Goal: Information Seeking & Learning: Compare options

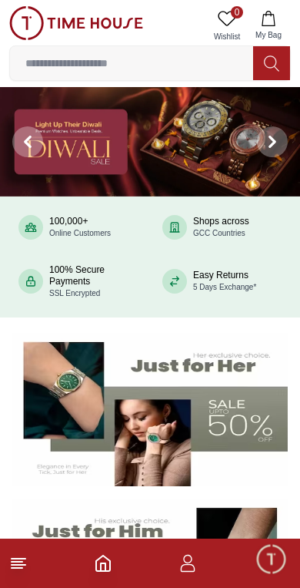
click at [179, 149] on img at bounding box center [150, 141] width 300 height 109
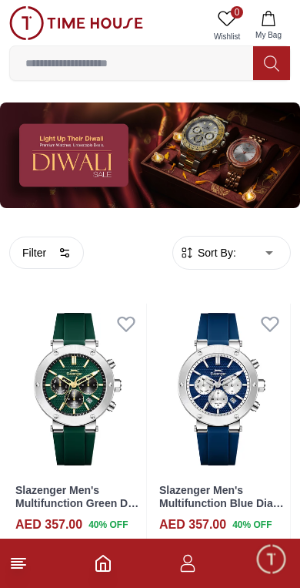
click at [89, 390] on img at bounding box center [77, 388] width 137 height 171
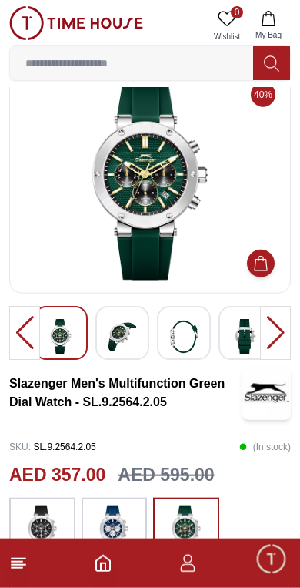
scroll to position [40, 0]
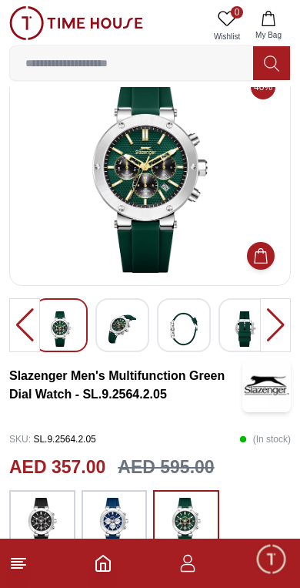
click at [281, 328] on div at bounding box center [275, 325] width 31 height 54
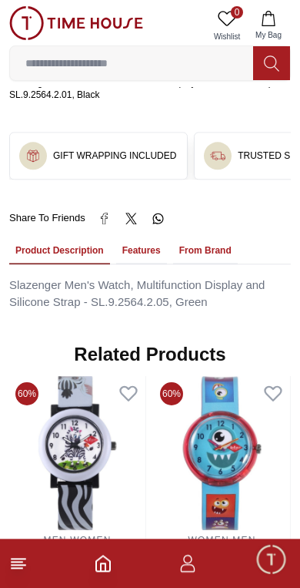
scroll to position [959, 0]
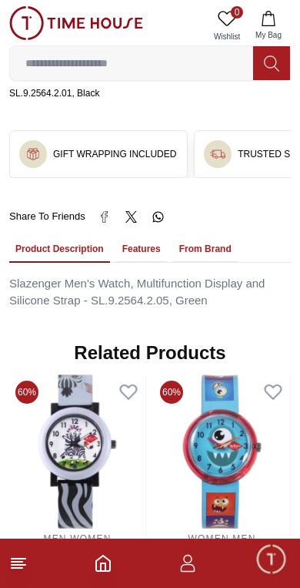
click at [149, 237] on button "Features" at bounding box center [141, 249] width 51 height 26
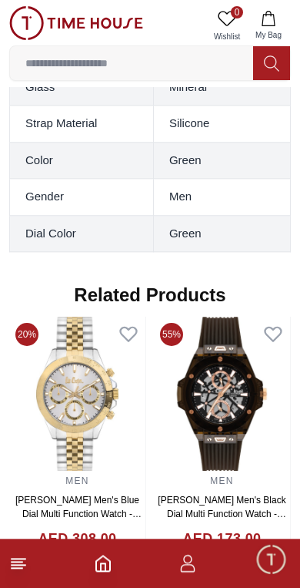
scroll to position [1530, 0]
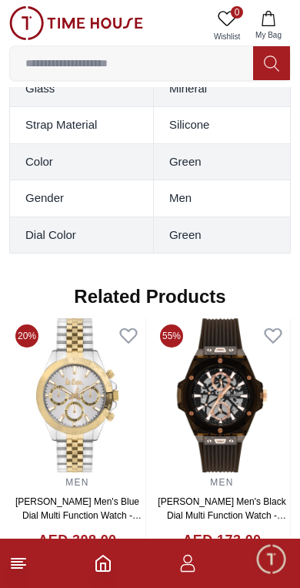
click at [110, 554] on icon "Home" at bounding box center [103, 563] width 18 height 18
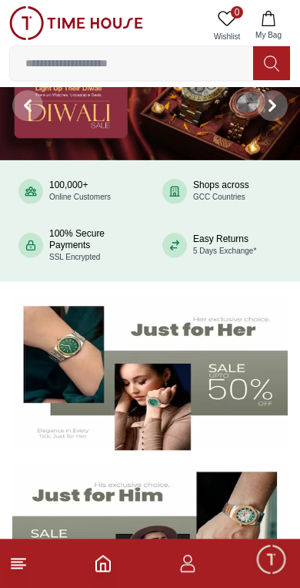
scroll to position [35, 0]
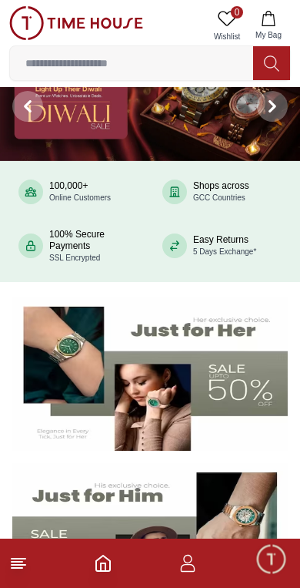
click at [168, 55] on input at bounding box center [131, 63] width 243 height 31
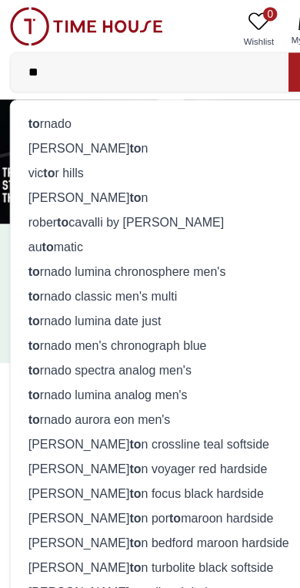
type input "**"
click at [162, 112] on div "to rnado" at bounding box center [150, 108] width 262 height 22
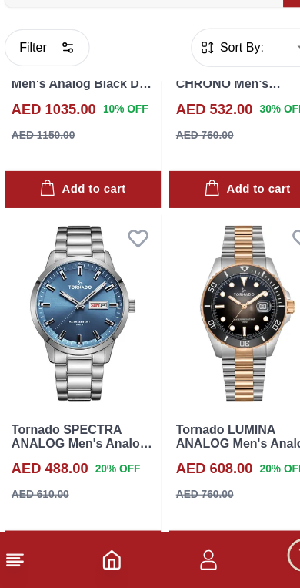
scroll to position [870, 0]
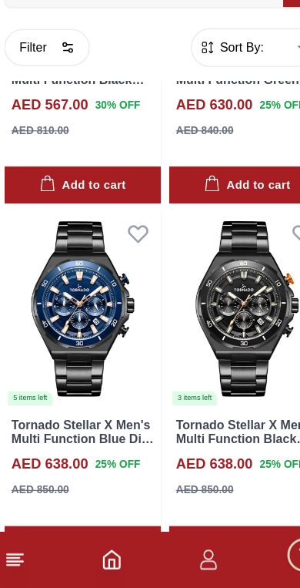
scroll to position [2755, 0]
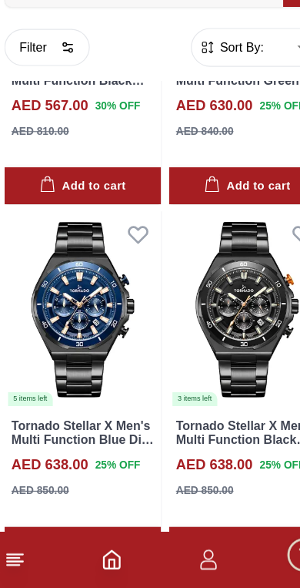
click at [65, 263] on img at bounding box center [77, 344] width 137 height 171
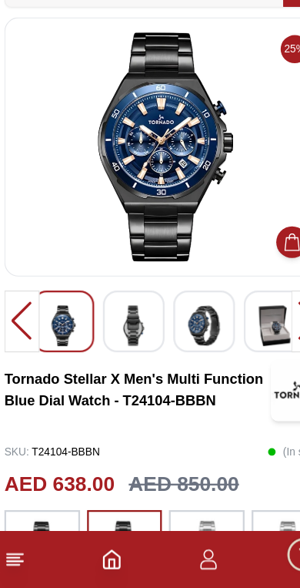
scroll to position [11, 0]
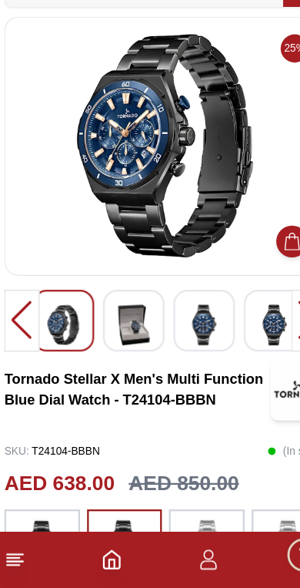
click at [16, 327] on div at bounding box center [24, 354] width 31 height 54
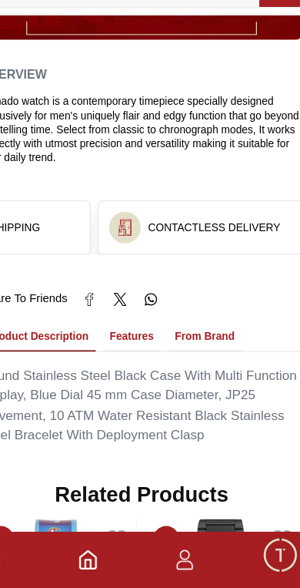
scroll to position [958, 0]
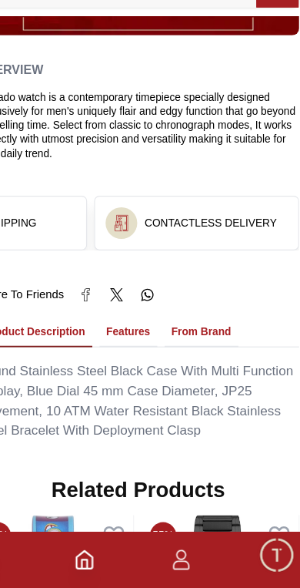
click at [116, 351] on button "Features" at bounding box center [141, 364] width 51 height 26
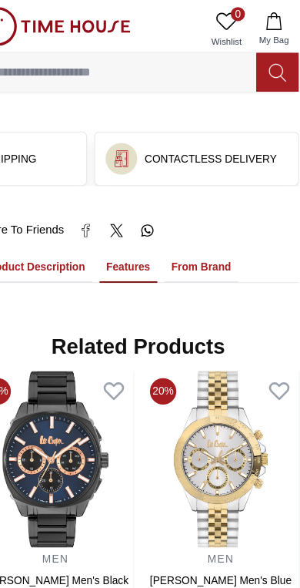
scroll to position [1088, 0]
click at [125, 221] on button "Features" at bounding box center [141, 234] width 51 height 26
click at [186, 221] on button "From Brand" at bounding box center [205, 234] width 65 height 26
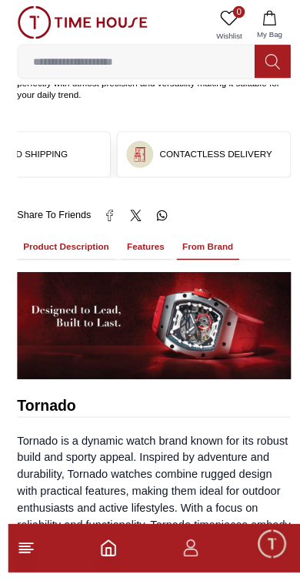
scroll to position [1108, 0]
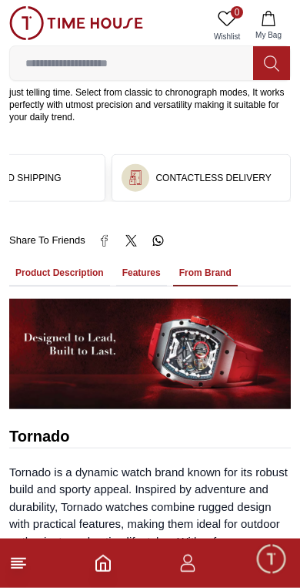
click at [150, 260] on button "Features" at bounding box center [141, 273] width 51 height 26
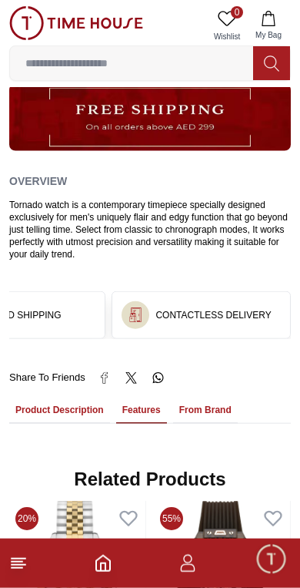
scroll to position [907, 0]
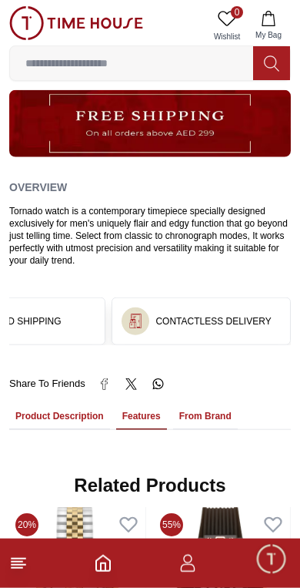
click at [72, 405] on button "Product Description" at bounding box center [59, 417] width 101 height 26
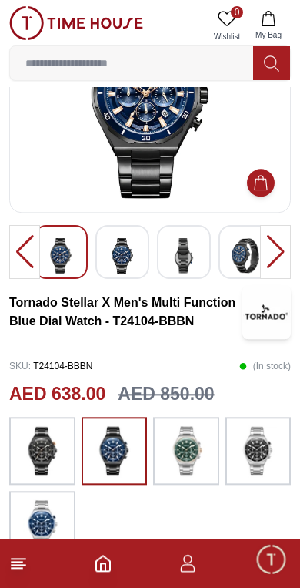
scroll to position [0, 0]
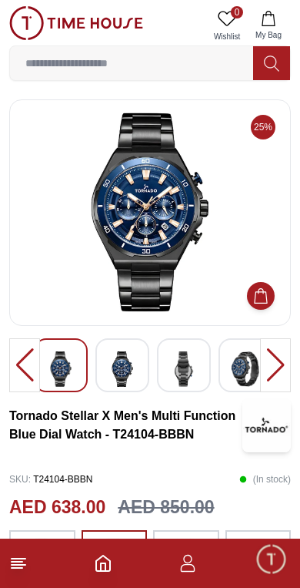
click at [109, 565] on icon "Home" at bounding box center [103, 562] width 14 height 15
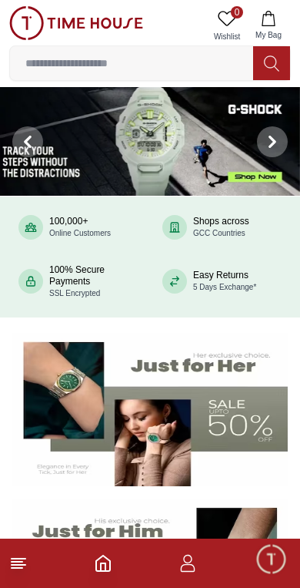
click at [283, 133] on span at bounding box center [272, 141] width 31 height 31
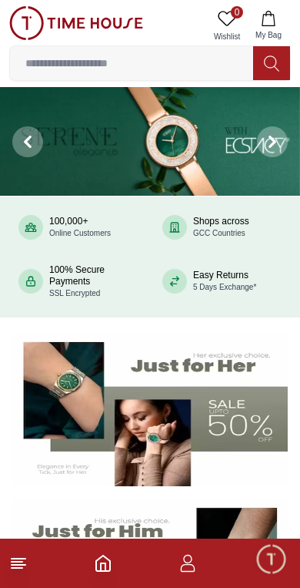
click at [196, 141] on img at bounding box center [150, 141] width 300 height 109
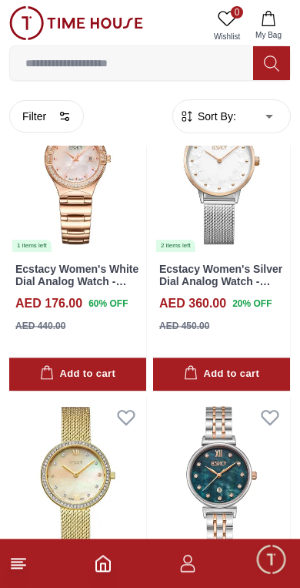
scroll to position [1745, 0]
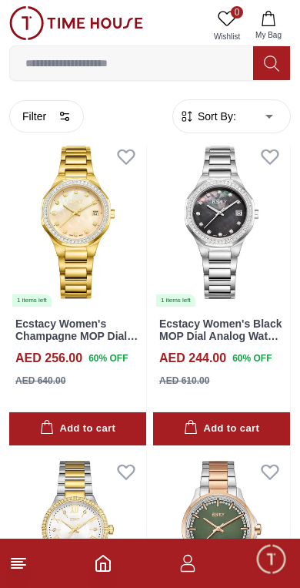
click at [193, 72] on input at bounding box center [131, 63] width 243 height 31
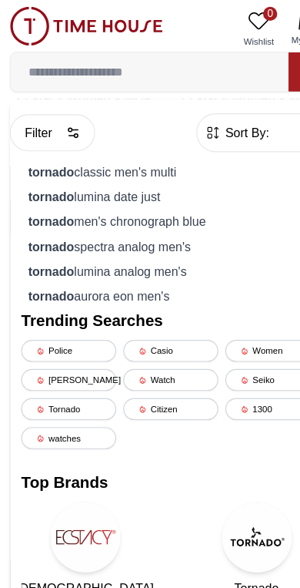
click at [166, 173] on div "tornado lumina date just" at bounding box center [150, 173] width 262 height 22
